Goal: Information Seeking & Learning: Check status

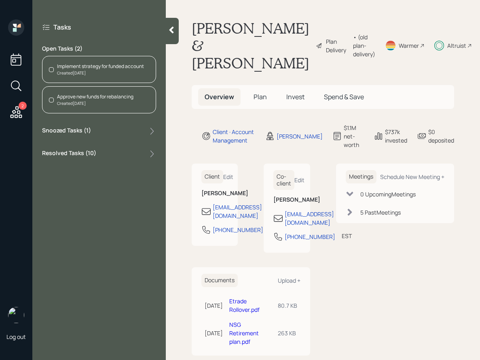
click at [255, 98] on span "Plan" at bounding box center [260, 96] width 13 height 9
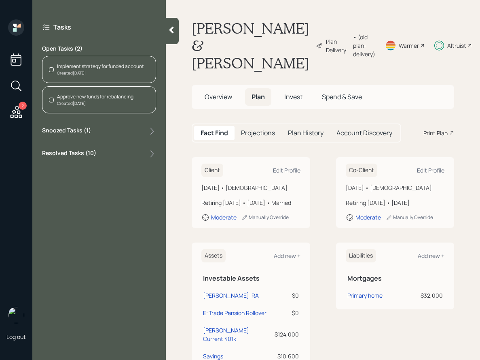
click at [286, 95] on span "Invest" at bounding box center [293, 96] width 18 height 9
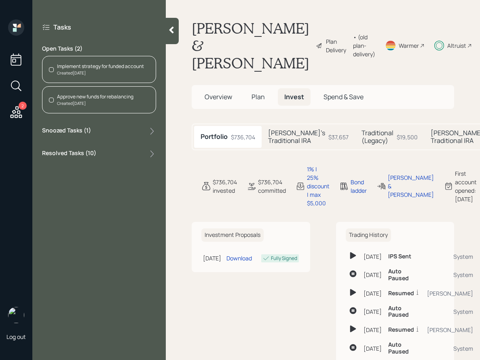
scroll to position [0, 14]
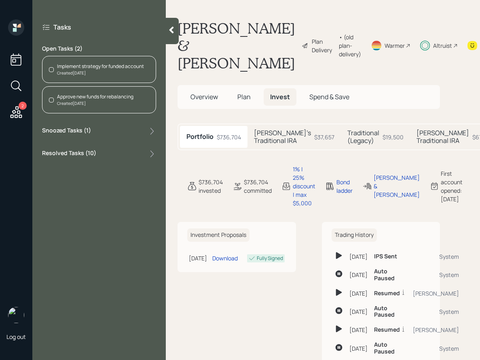
click at [112, 128] on div "Snoozed Tasks ( 1 )" at bounding box center [99, 131] width 114 height 10
click at [105, 183] on div "Resolved Tasks ( 10 )" at bounding box center [99, 184] width 114 height 10
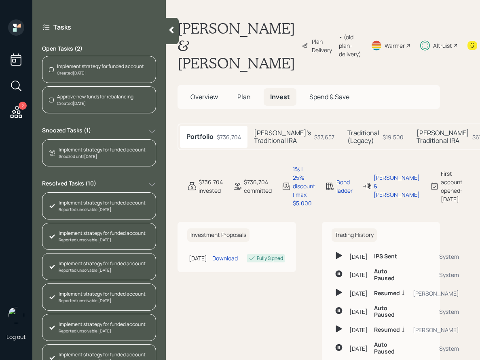
click at [276, 140] on h5 "[PERSON_NAME]'s Traditional IRA" at bounding box center [282, 136] width 57 height 15
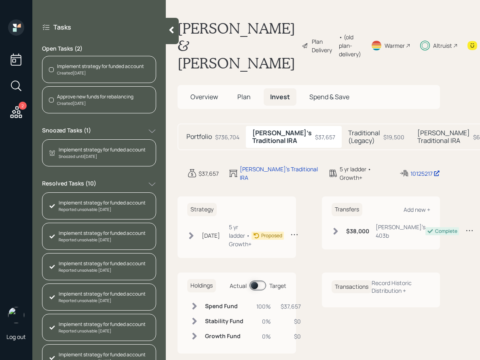
click at [348, 142] on h5 "Traditional (Legacy)" at bounding box center [364, 136] width 32 height 15
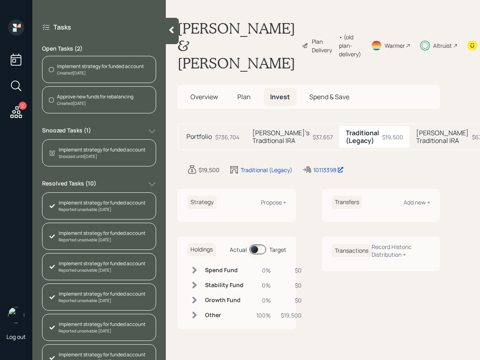
click at [416, 143] on h5 "[PERSON_NAME] Traditional IRA" at bounding box center [442, 136] width 53 height 15
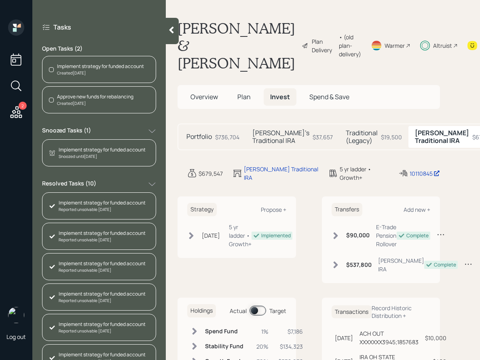
click at [261, 140] on h5 "[PERSON_NAME]'s Traditional IRA" at bounding box center [280, 136] width 57 height 15
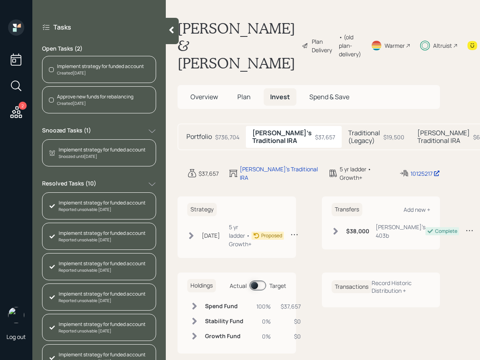
scroll to position [13, 14]
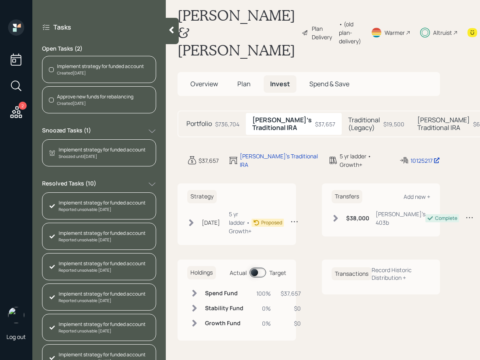
click at [195, 221] on icon at bounding box center [191, 222] width 8 height 8
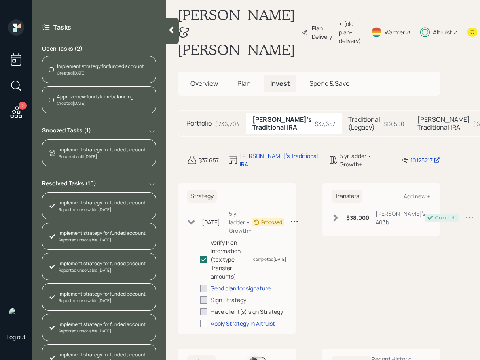
click at [342, 134] on div "Traditional (Legacy) $19,500" at bounding box center [376, 123] width 69 height 22
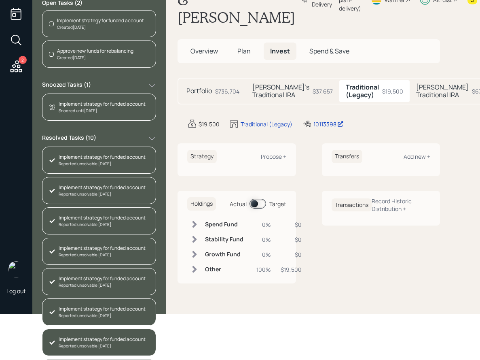
scroll to position [66, 0]
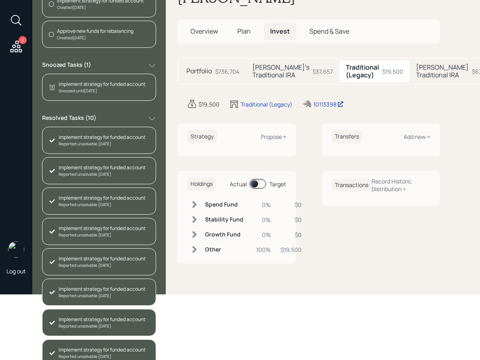
click at [282, 76] on h5 "[PERSON_NAME]'s Traditional IRA" at bounding box center [280, 71] width 57 height 15
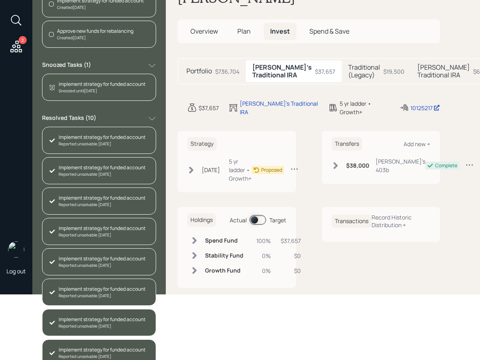
click at [348, 78] on h5 "Traditional (Legacy)" at bounding box center [364, 71] width 32 height 15
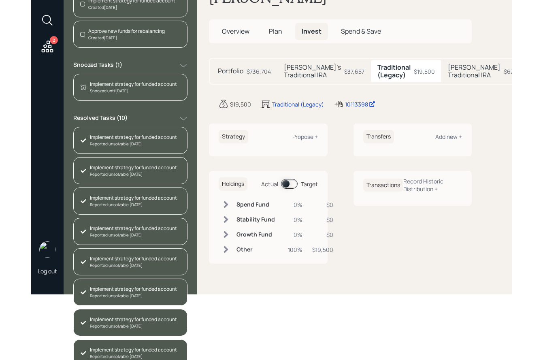
scroll to position [0, 15]
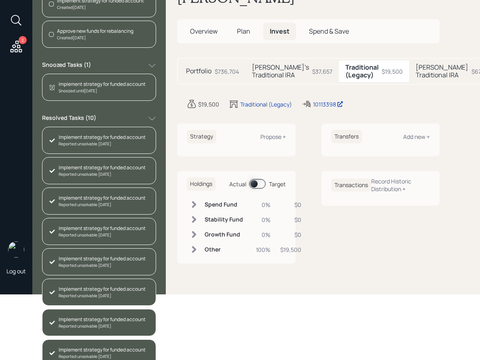
click at [416, 73] on h5 "[PERSON_NAME] Traditional IRA" at bounding box center [442, 71] width 53 height 15
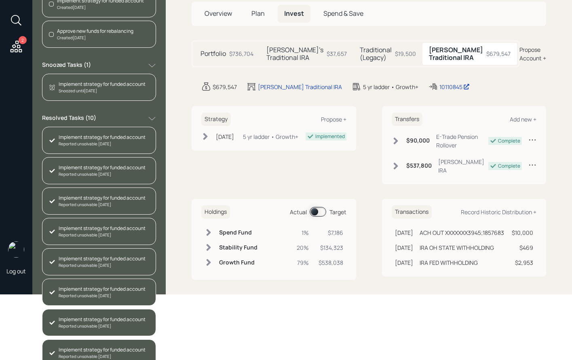
click at [377, 56] on h5 "Traditional (Legacy)" at bounding box center [376, 53] width 32 height 15
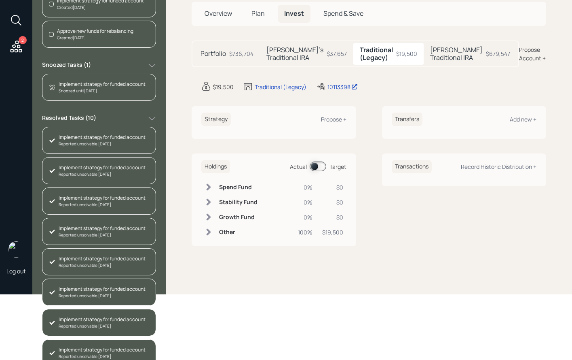
click at [323, 63] on div "[PERSON_NAME]'s Traditional IRA $37,657" at bounding box center [306, 54] width 93 height 22
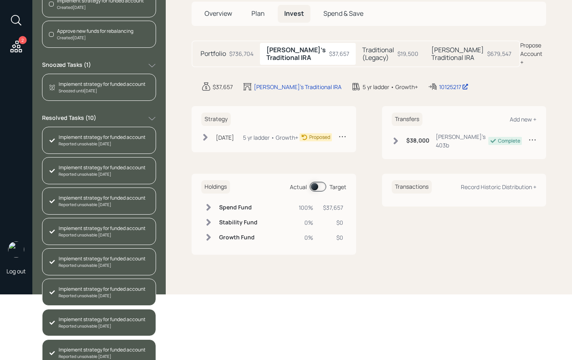
click at [358, 64] on div "Traditional (Legacy) $19,500" at bounding box center [390, 54] width 69 height 22
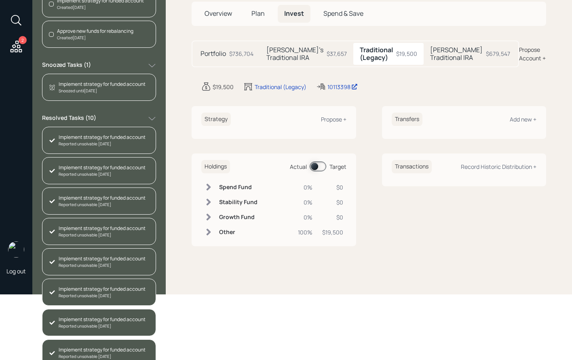
click at [310, 53] on div "[PERSON_NAME]'s Traditional IRA $37,657" at bounding box center [306, 54] width 93 height 22
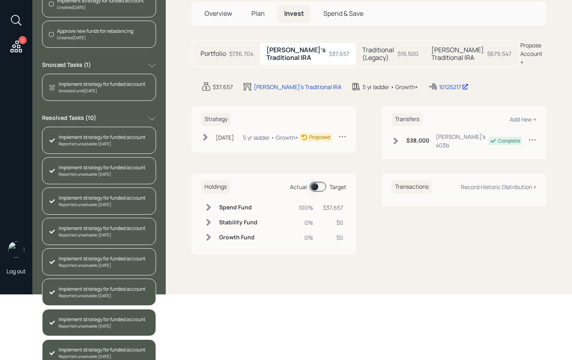
click at [432, 55] on h5 "[PERSON_NAME] Traditional IRA" at bounding box center [458, 53] width 53 height 15
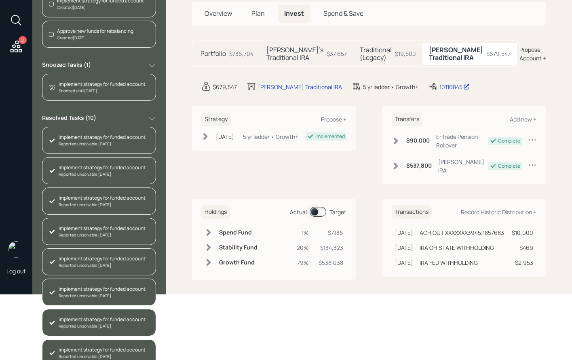
click at [323, 210] on span at bounding box center [318, 212] width 17 height 10
click at [299, 52] on h5 "[PERSON_NAME]'s Traditional IRA" at bounding box center [295, 53] width 57 height 15
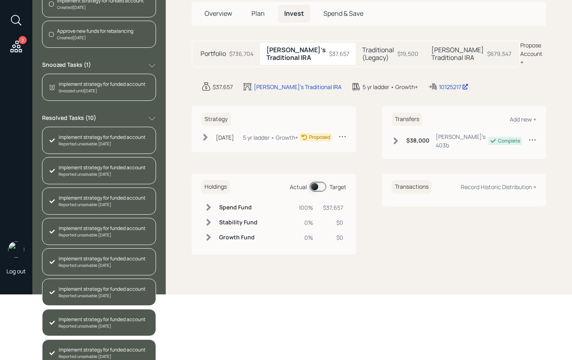
click at [432, 55] on h5 "[PERSON_NAME] Traditional IRA" at bounding box center [458, 53] width 53 height 15
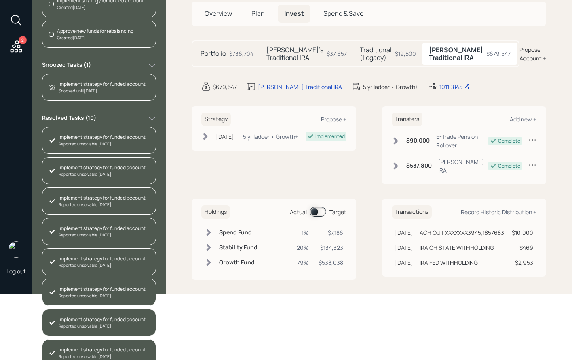
click at [318, 212] on span at bounding box center [318, 212] width 17 height 10
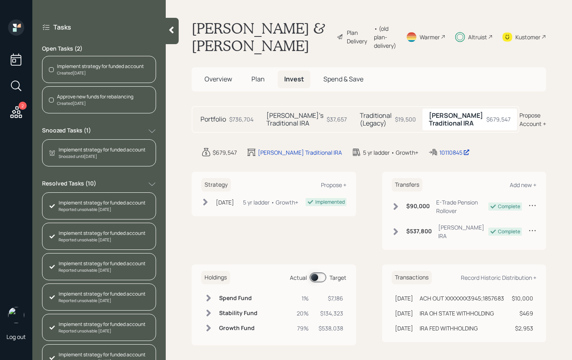
click at [123, 151] on div "Implement strategy for funded account" at bounding box center [102, 149] width 87 height 7
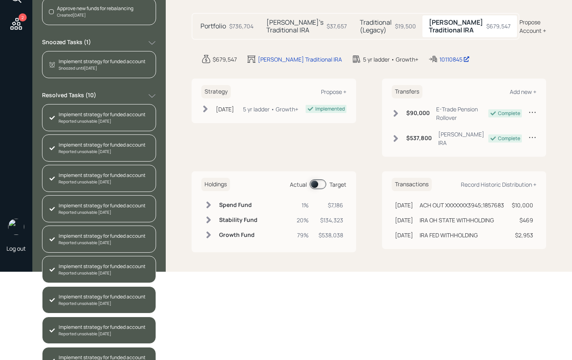
scroll to position [136, 0]
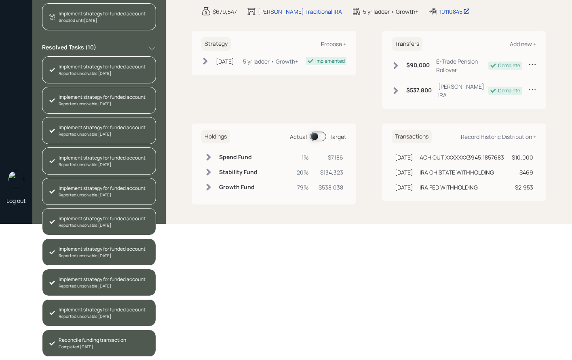
click at [81, 345] on div "Completed [DATE]" at bounding box center [93, 346] width 68 height 6
click at [106, 313] on div "Reported unsolvable [DATE]" at bounding box center [102, 316] width 87 height 6
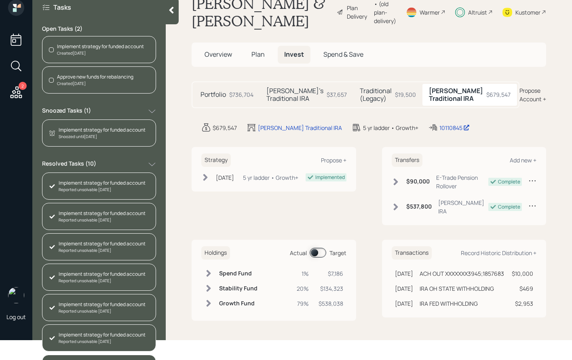
scroll to position [0, 0]
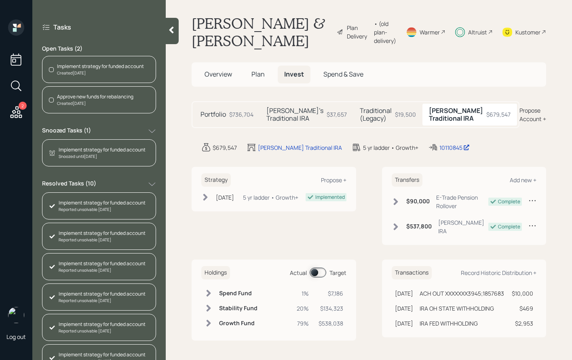
click at [275, 107] on h5 "[PERSON_NAME]'s Traditional IRA" at bounding box center [295, 114] width 57 height 15
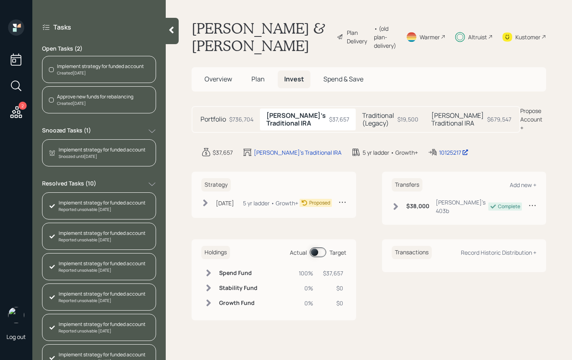
click at [251, 75] on h5 "Plan" at bounding box center [258, 78] width 26 height 17
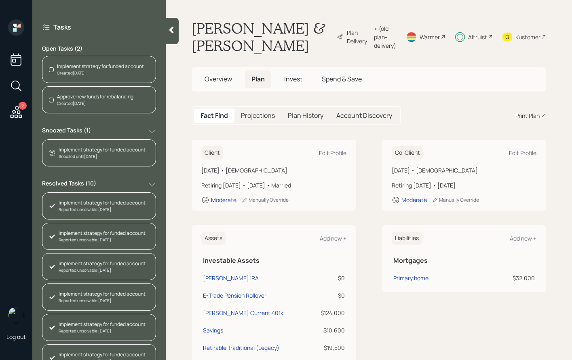
click at [288, 78] on span "Invest" at bounding box center [293, 78] width 18 height 9
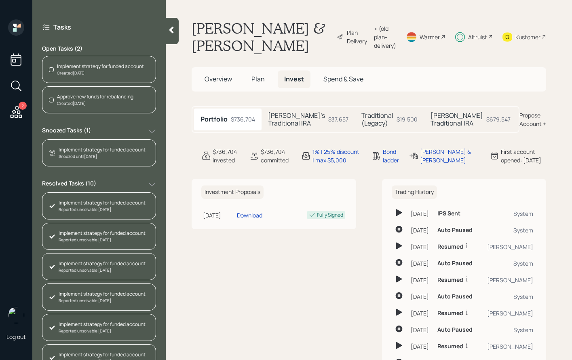
click at [261, 81] on span "Plan" at bounding box center [258, 78] width 13 height 9
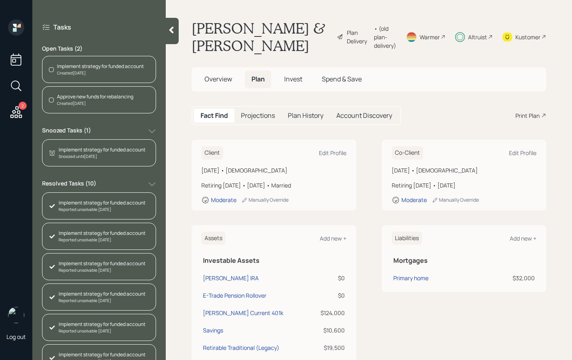
click at [261, 113] on h5 "Projections" at bounding box center [258, 116] width 34 height 8
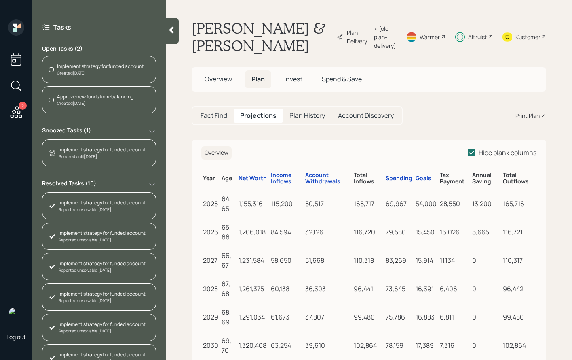
click at [295, 121] on div "Plan History" at bounding box center [307, 115] width 49 height 14
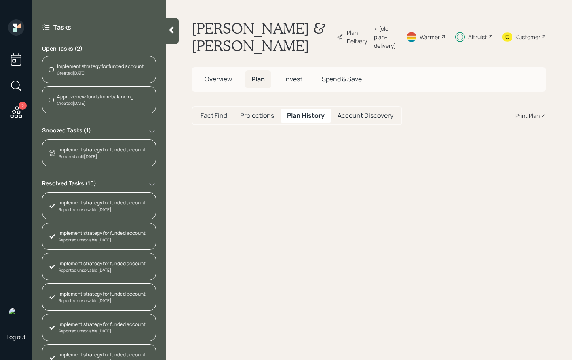
select select "c414f1b1-0b15-4939-abcc-e25983aadc29"
select select "64c01c82-b89e-40db-9567-96881d9538fc"
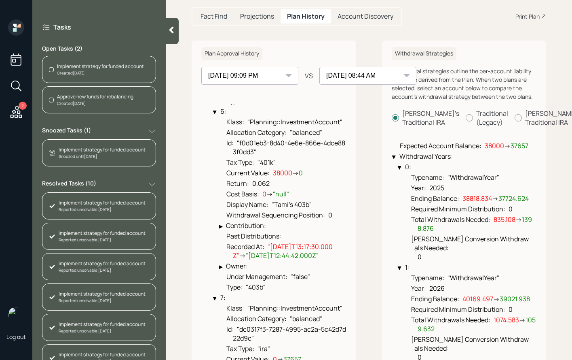
scroll to position [543, 0]
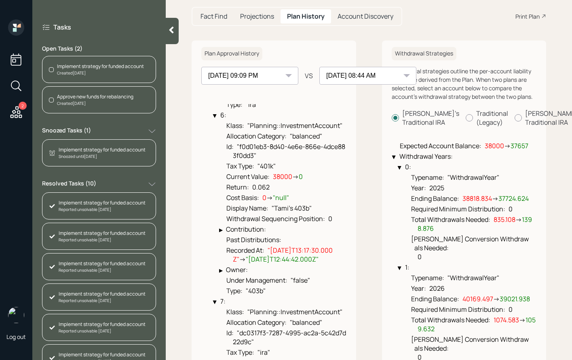
click at [220, 230] on div "▶" at bounding box center [221, 229] width 4 height 5
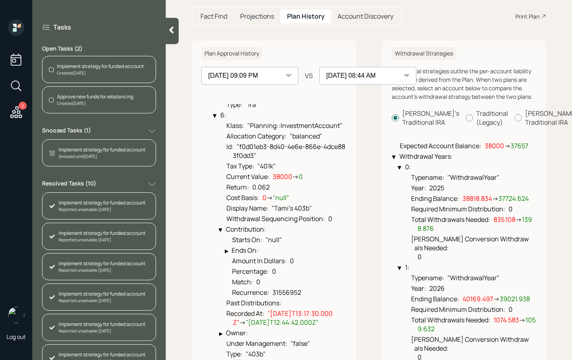
click at [220, 230] on div "▶" at bounding box center [220, 230] width 5 height 4
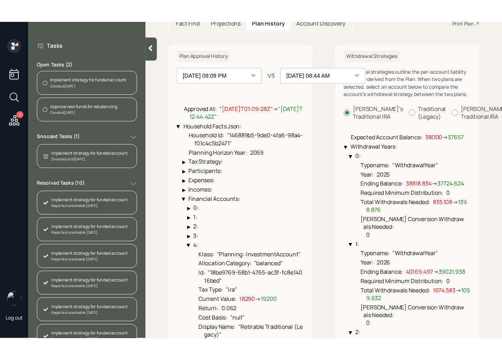
scroll to position [0, 0]
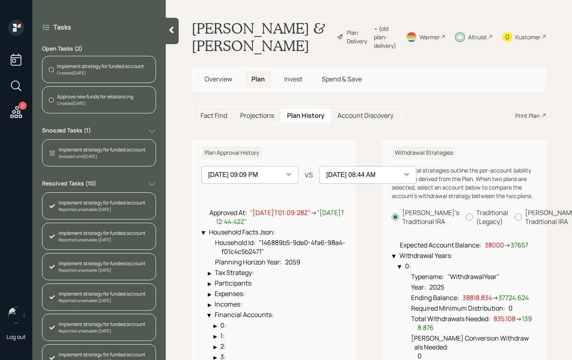
click at [220, 80] on span "Overview" at bounding box center [219, 78] width 28 height 9
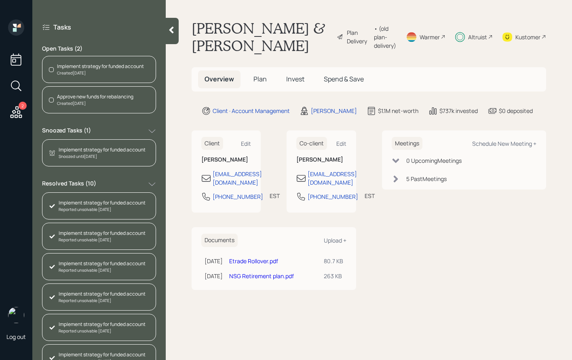
click at [265, 78] on span "Plan" at bounding box center [260, 78] width 13 height 9
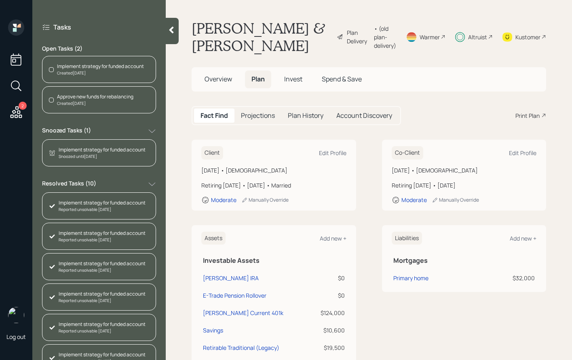
click at [227, 77] on span "Overview" at bounding box center [219, 78] width 28 height 9
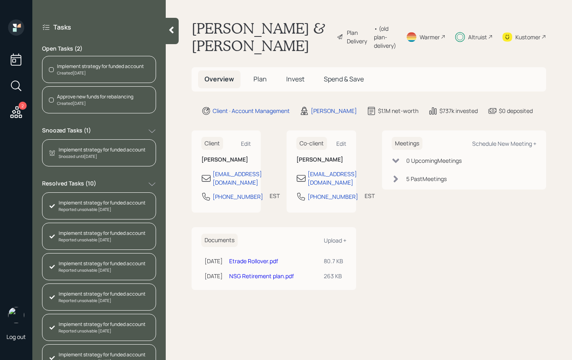
click at [259, 81] on span "Plan" at bounding box center [260, 78] width 13 height 9
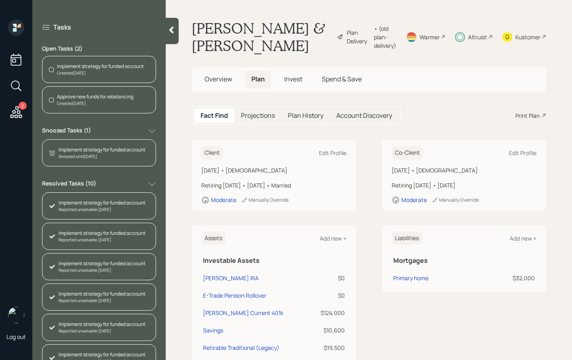
click at [292, 79] on span "Invest" at bounding box center [293, 78] width 18 height 9
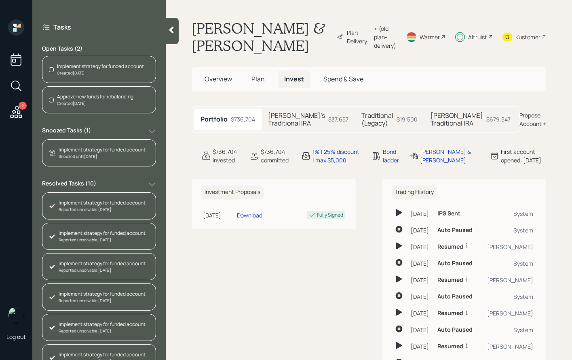
click at [259, 80] on span "Plan" at bounding box center [258, 78] width 13 height 9
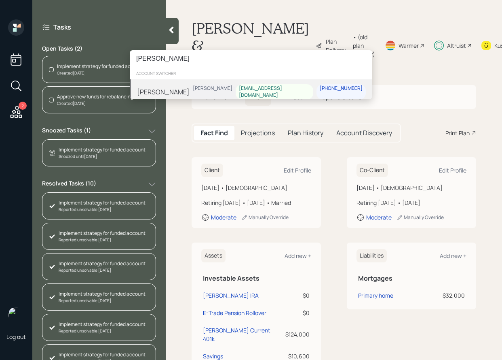
type input "[PERSON_NAME]"
